Goal: Information Seeking & Learning: Find specific fact

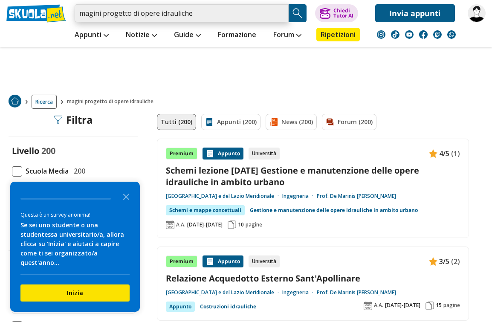
click at [87, 16] on input "magini progetto di opere idrauliche" at bounding box center [182, 13] width 214 height 18
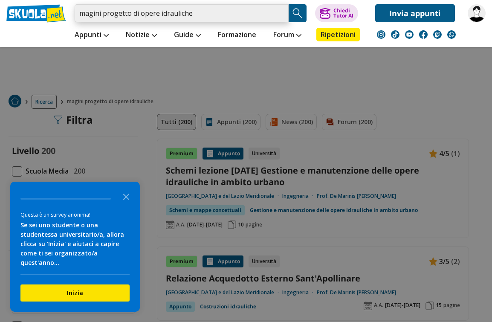
click at [179, 20] on input "magini progetto di opere idrauliche" at bounding box center [182, 13] width 214 height 18
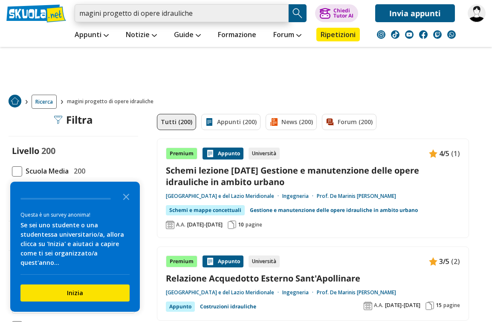
click at [184, 16] on input "magini progetto di opere idrauliche" at bounding box center [182, 13] width 214 height 18
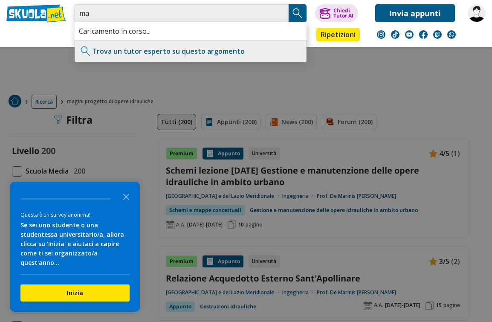
type input "m"
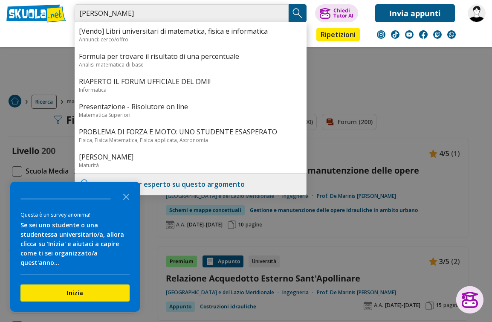
type input "[PERSON_NAME]"
click at [299, 12] on img "Search Button" at bounding box center [297, 13] width 13 height 13
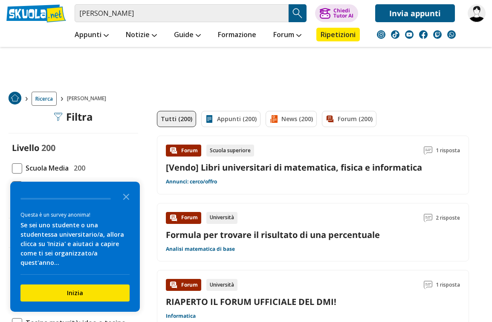
click at [16, 211] on div "Questa è un survey anonima! Se sei uno studente o una studentessa universitario…" at bounding box center [74, 246] width 129 height 130
click at [125, 204] on icon "Close the survey" at bounding box center [126, 195] width 17 height 17
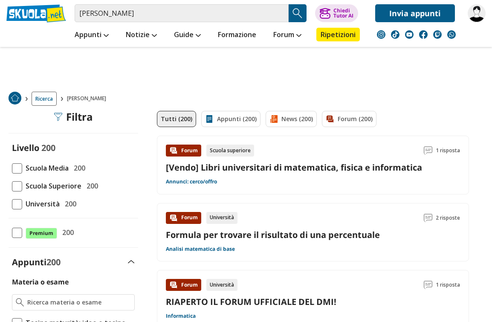
click at [12, 204] on span at bounding box center [17, 204] width 10 height 10
click at [12, 204] on input "Università 200" at bounding box center [12, 204] width 0 height 0
checkbox input "true"
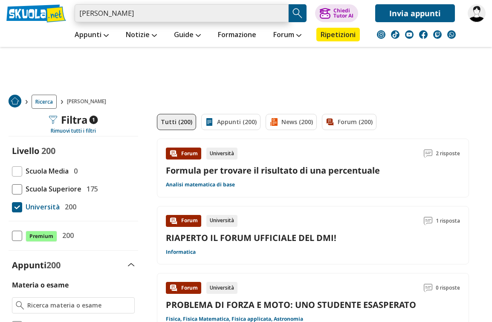
click at [283, 10] on input "[PERSON_NAME]" at bounding box center [182, 13] width 214 height 18
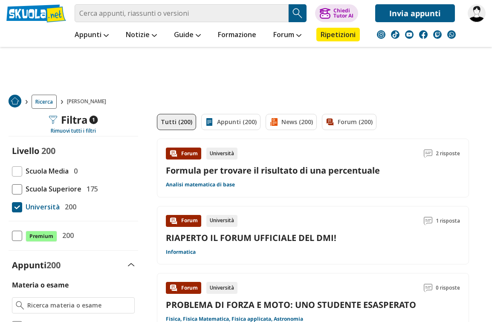
click at [467, 101] on ol "Ricerca" at bounding box center [245, 102] width 473 height 14
click at [470, 91] on div "Ricerca roberto magini" at bounding box center [246, 101] width 492 height 24
